Goal: Task Accomplishment & Management: Manage account settings

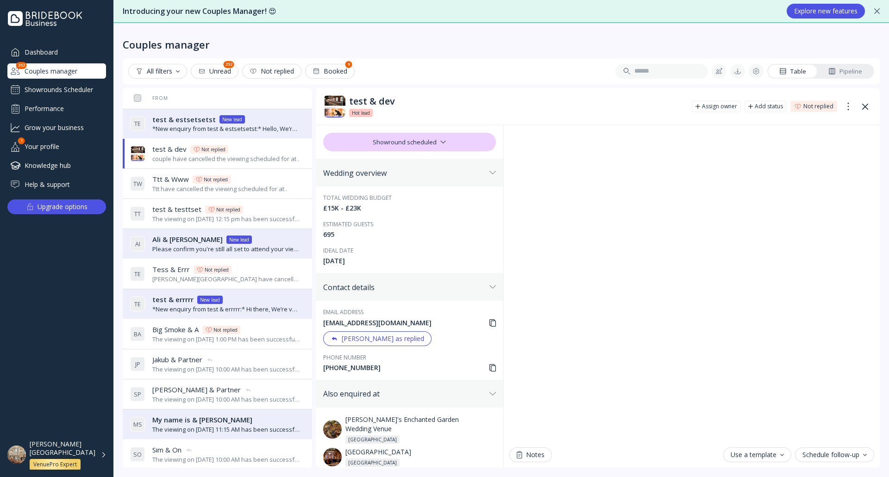
click at [105, 453] on div "[PERSON_NAME][GEOGRAPHIC_DATA] VenuePro Expert" at bounding box center [68, 455] width 77 height 30
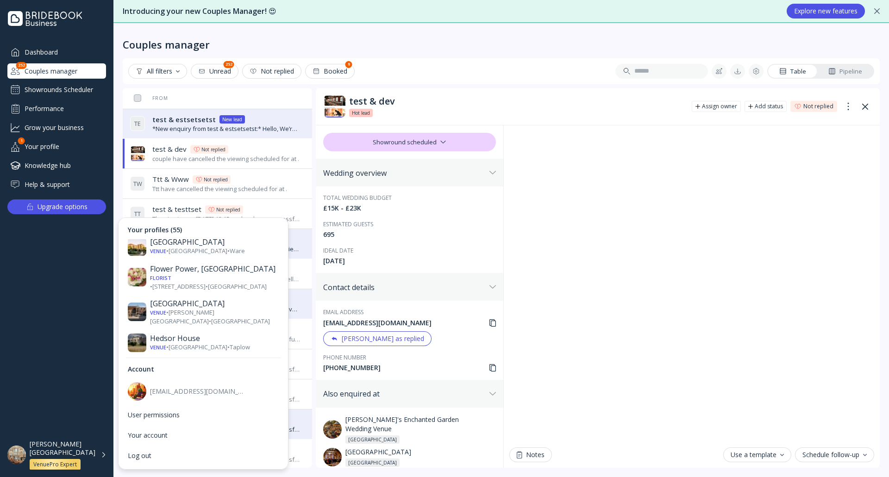
scroll to position [509, 0]
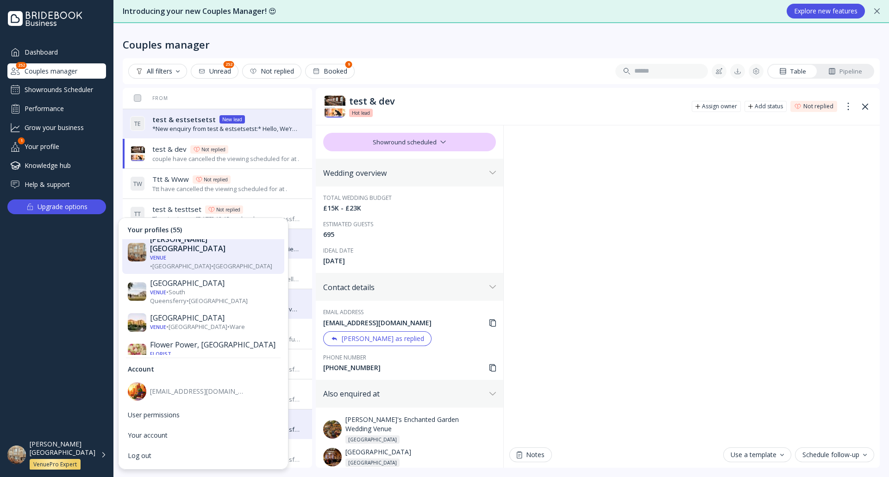
click at [191, 419] on div "Venue • [GEOGRAPHIC_DATA] • Taplow" at bounding box center [214, 423] width 129 height 9
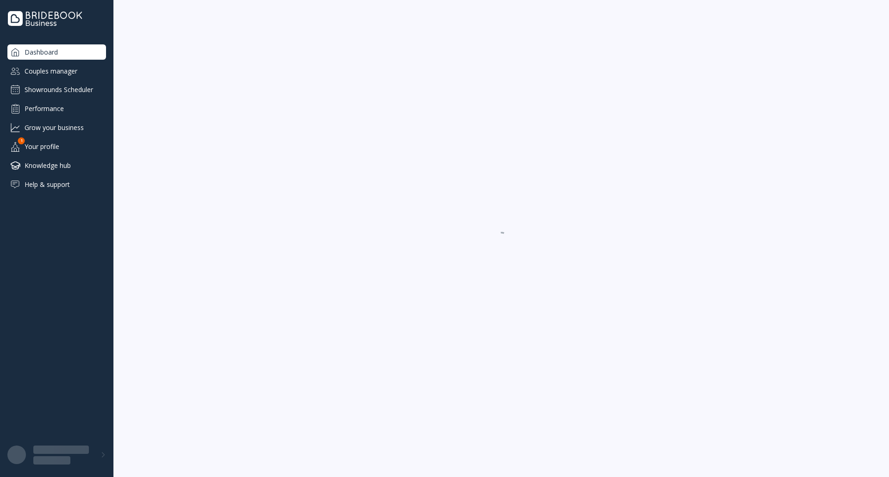
click at [62, 140] on div "Your profile" at bounding box center [56, 146] width 99 height 15
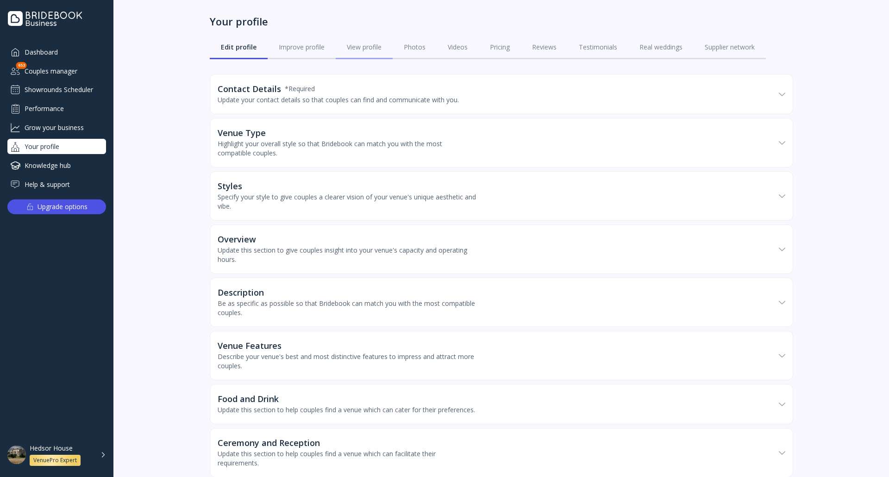
click at [352, 46] on div "View profile" at bounding box center [364, 47] width 35 height 9
click at [404, 46] on div "Photos" at bounding box center [415, 47] width 22 height 9
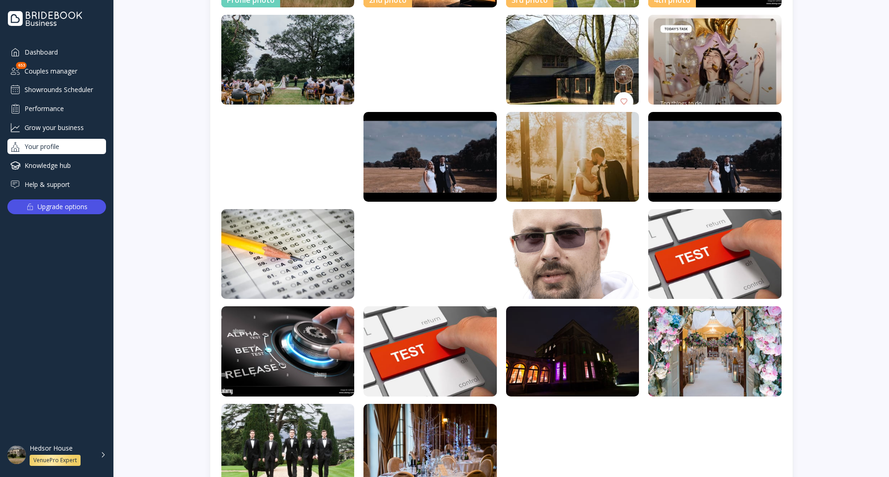
scroll to position [379, 0]
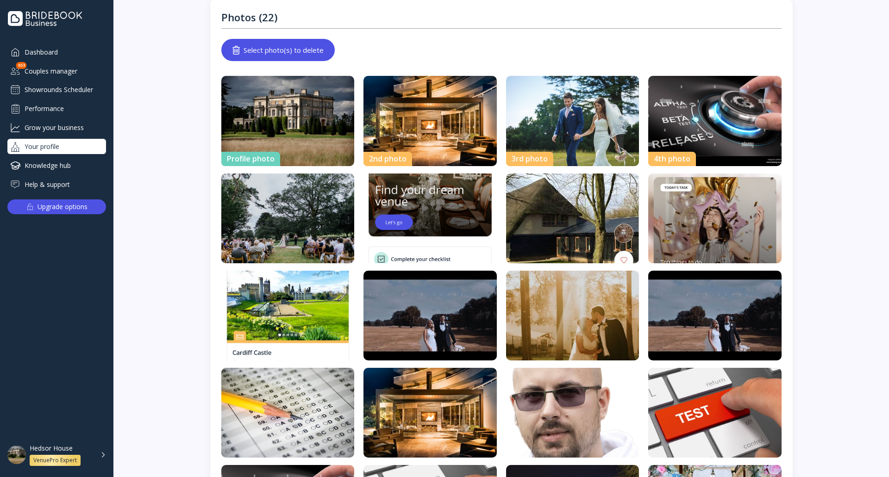
click at [417, 224] on img at bounding box center [429, 219] width 133 height 90
click at [96, 455] on div "Hedsor House VenuePro Expert" at bounding box center [68, 455] width 76 height 22
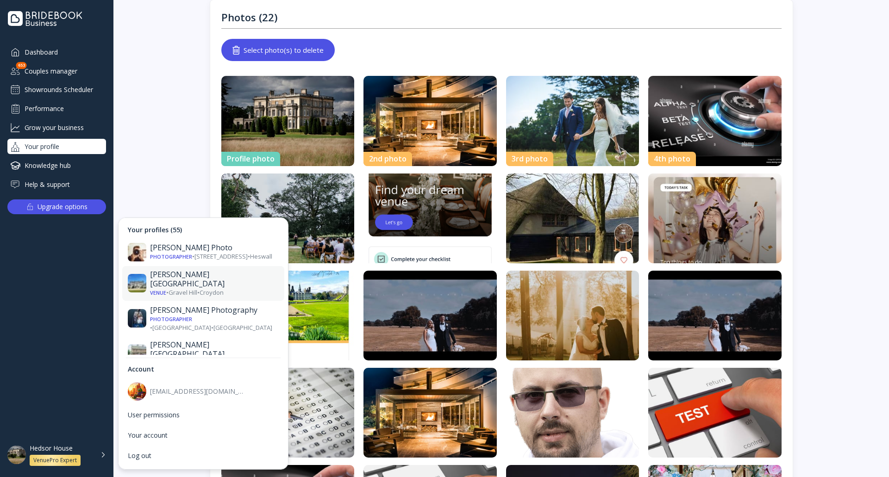
click at [205, 288] on div "Venue • [GEOGRAPHIC_DATA] • [GEOGRAPHIC_DATA]" at bounding box center [214, 292] width 129 height 9
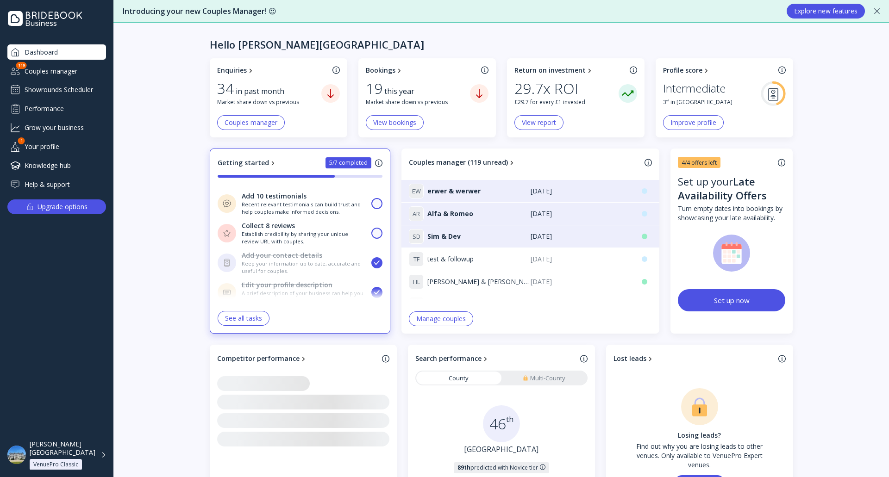
click at [83, 94] on div "Showrounds Scheduler" at bounding box center [56, 89] width 99 height 15
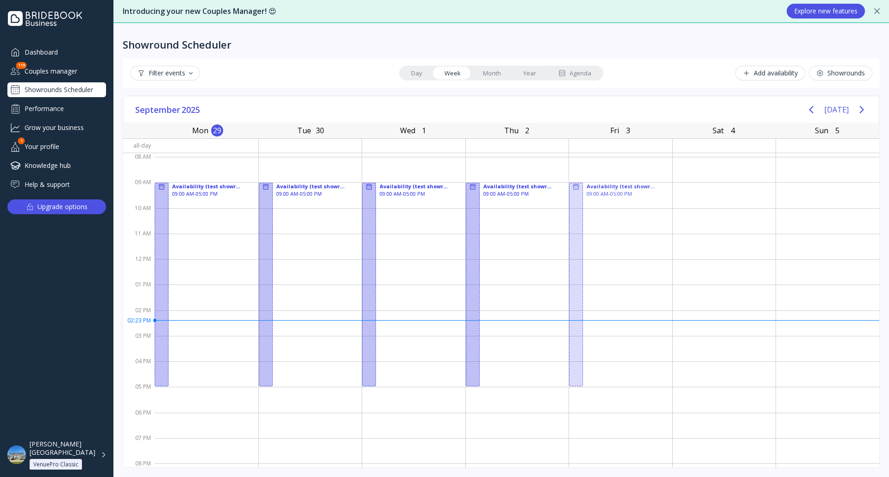
click at [100, 452] on div "[PERSON_NAME][GEOGRAPHIC_DATA] VenuePro Classic" at bounding box center [68, 455] width 77 height 30
click at [595, 76] on link "Agenda" at bounding box center [574, 73] width 55 height 13
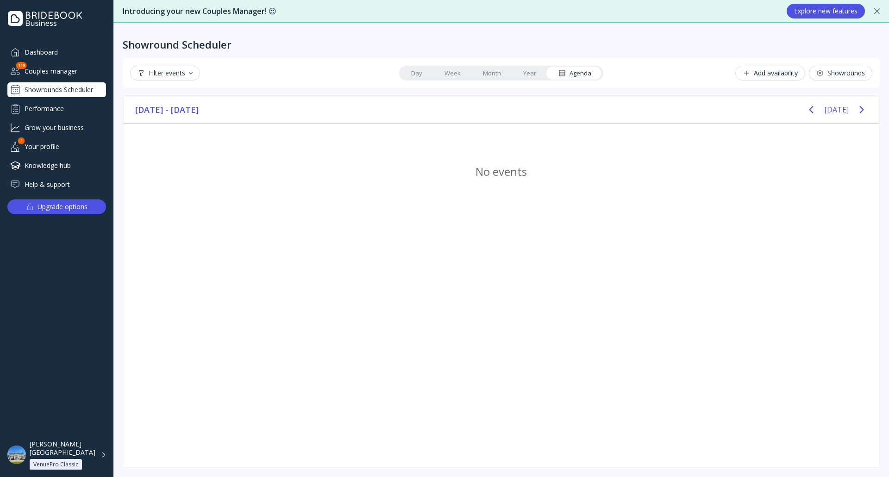
click at [449, 74] on link "Week" at bounding box center [452, 73] width 38 height 13
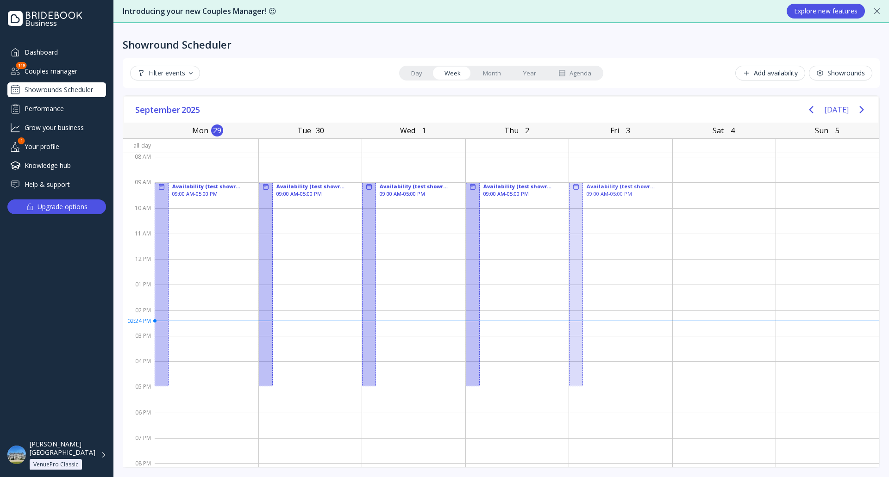
click at [856, 72] on div "Showrounds" at bounding box center [840, 72] width 49 height 7
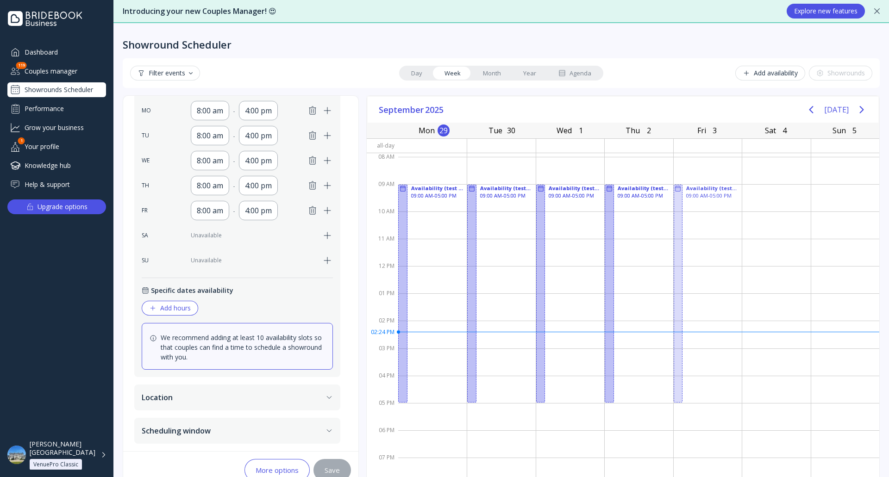
scroll to position [21, 0]
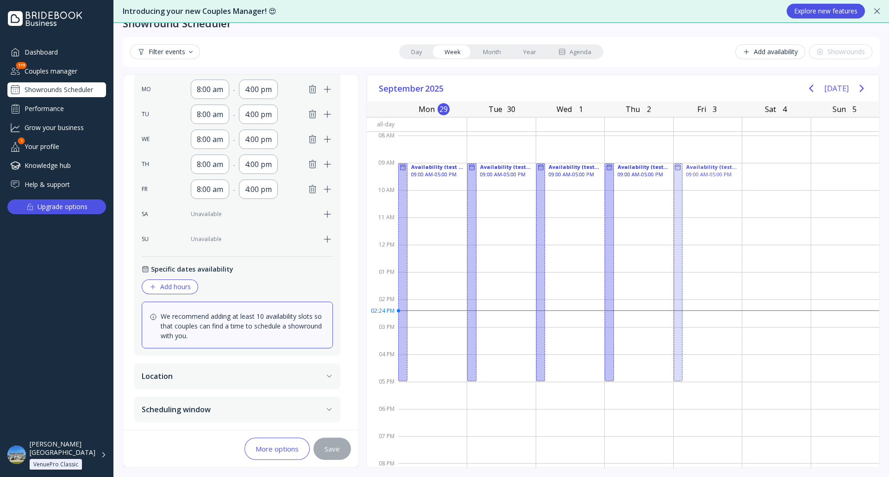
click at [238, 410] on button "Scheduling window" at bounding box center [237, 410] width 206 height 26
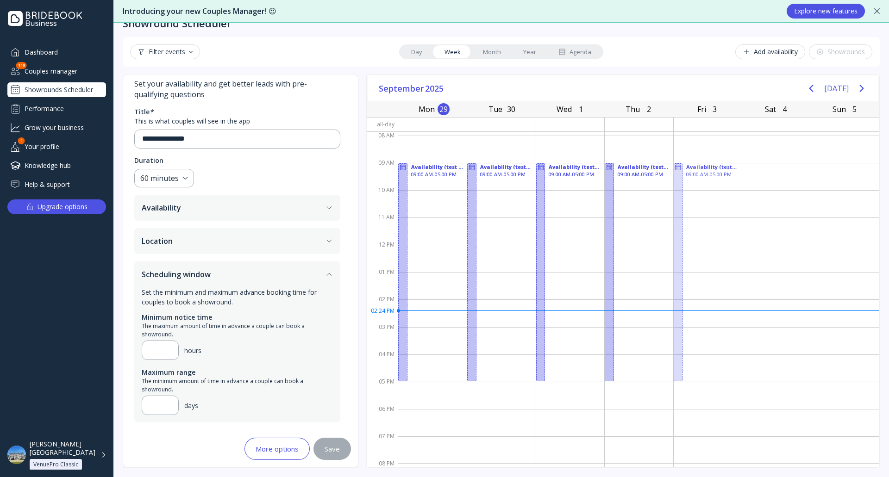
click at [248, 273] on button "Scheduling window" at bounding box center [237, 275] width 206 height 26
